Goal: Find specific page/section

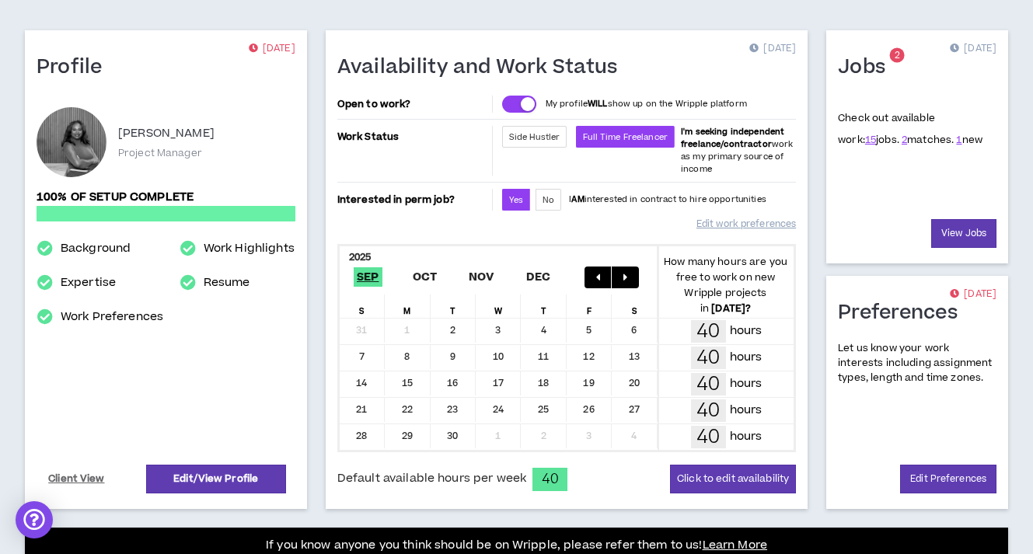
scroll to position [103, 0]
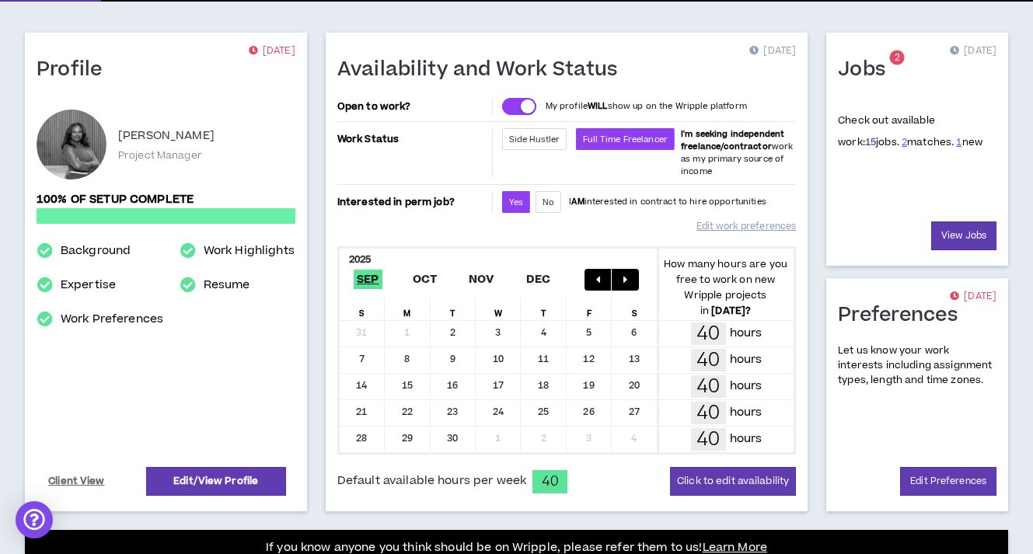
click at [865, 143] on link "15" at bounding box center [870, 142] width 11 height 14
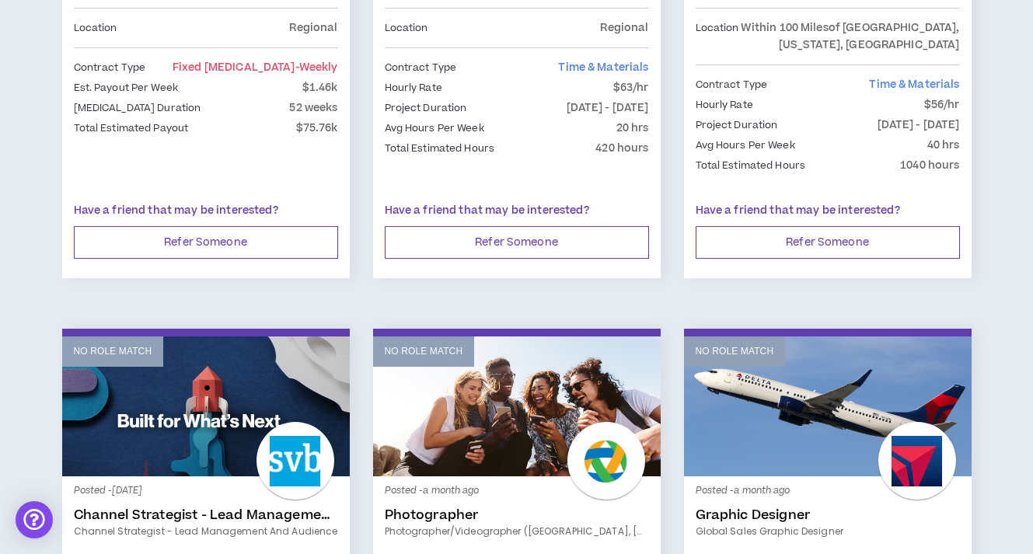
scroll to position [1120, 0]
